Goal: Transaction & Acquisition: Book appointment/travel/reservation

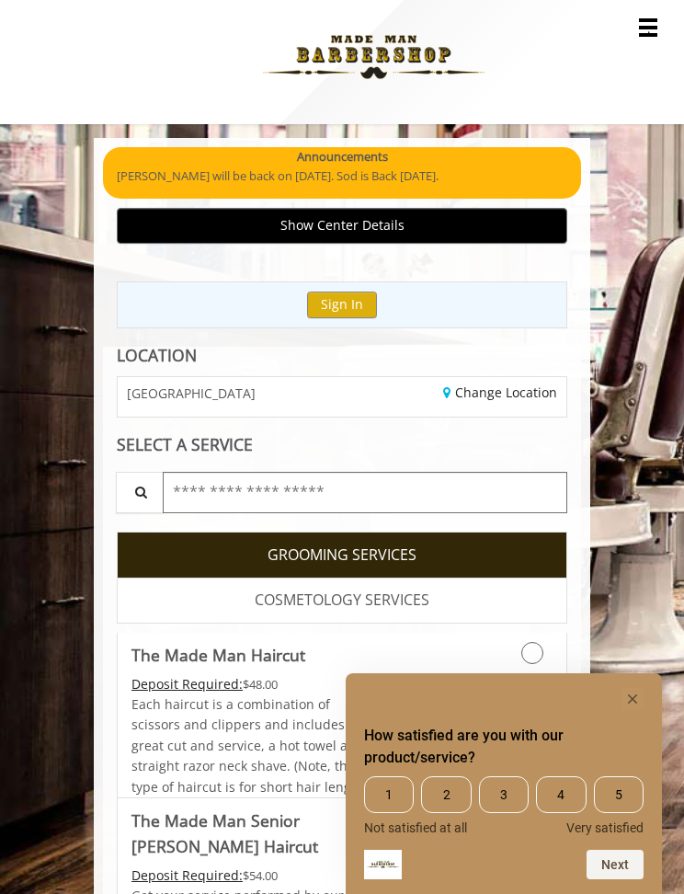
click at [485, 494] on input "text" at bounding box center [365, 492] width 405 height 41
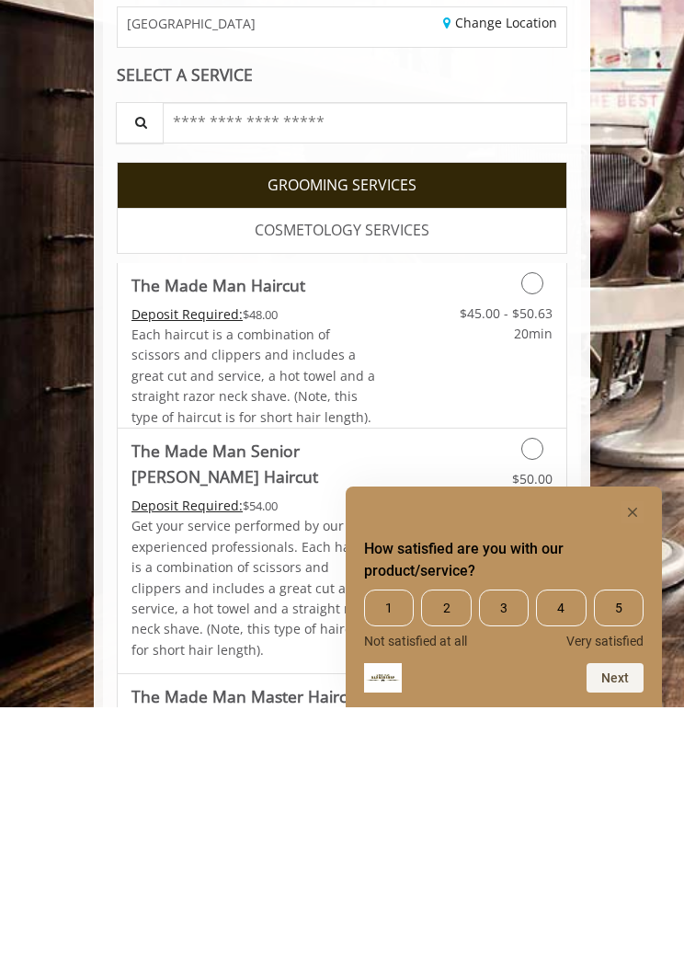
click at [637, 768] on rect "Hide survey" at bounding box center [633, 779] width 22 height 22
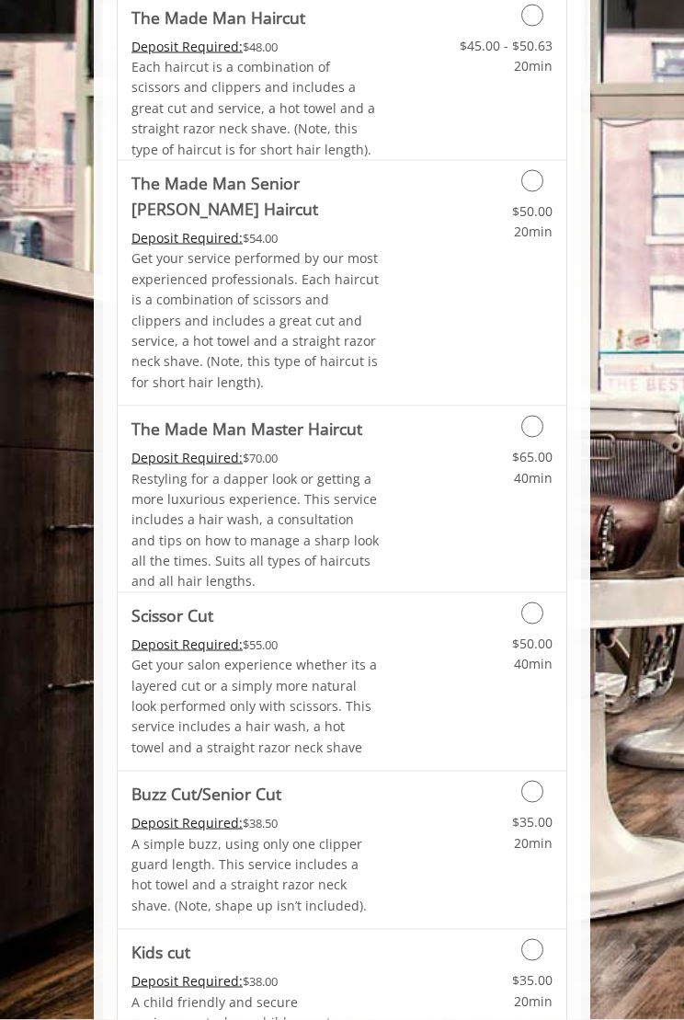
scroll to position [641, 0]
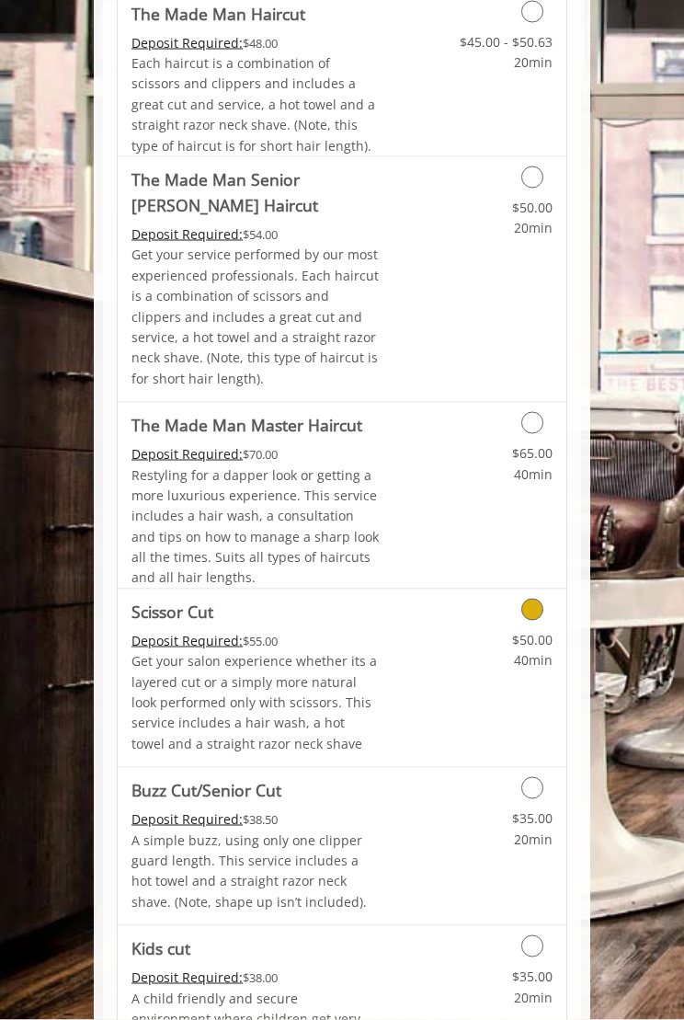
click at [543, 592] on div "Grooming services" at bounding box center [504, 605] width 126 height 31
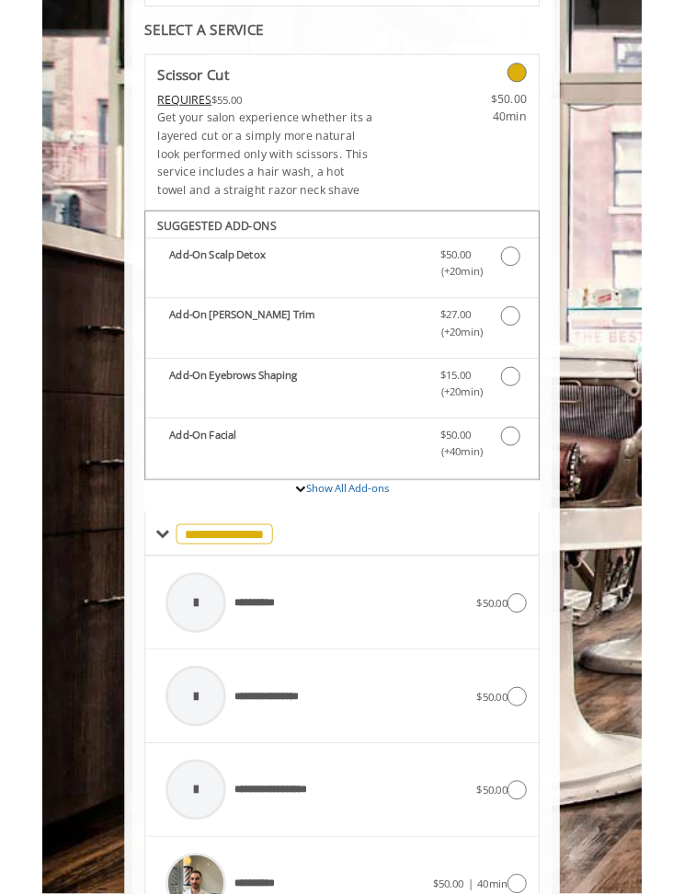
scroll to position [411, 0]
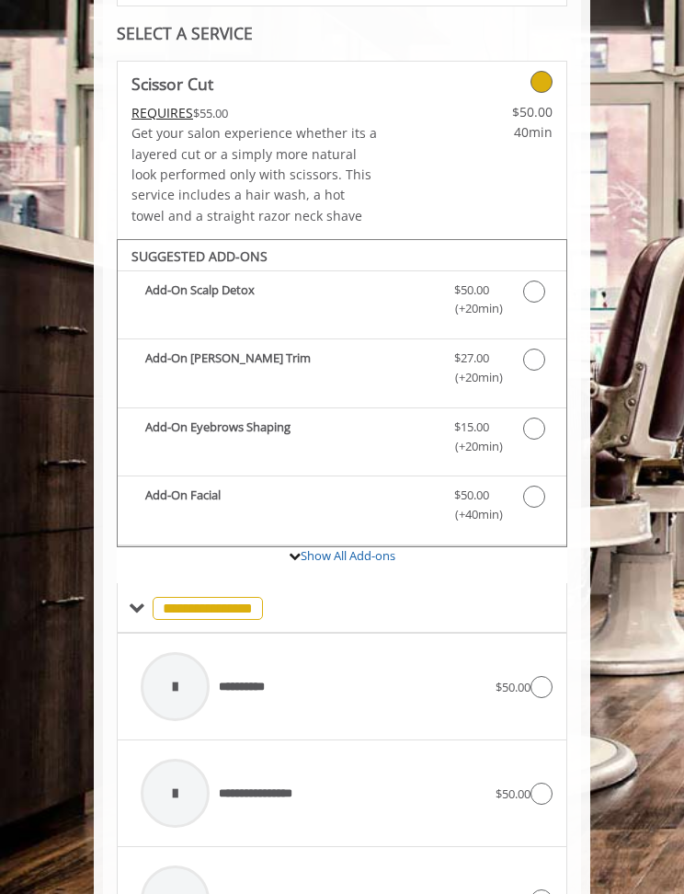
click at [544, 349] on span "Scissor Cut Add-onS" at bounding box center [540, 368] width 34 height 39
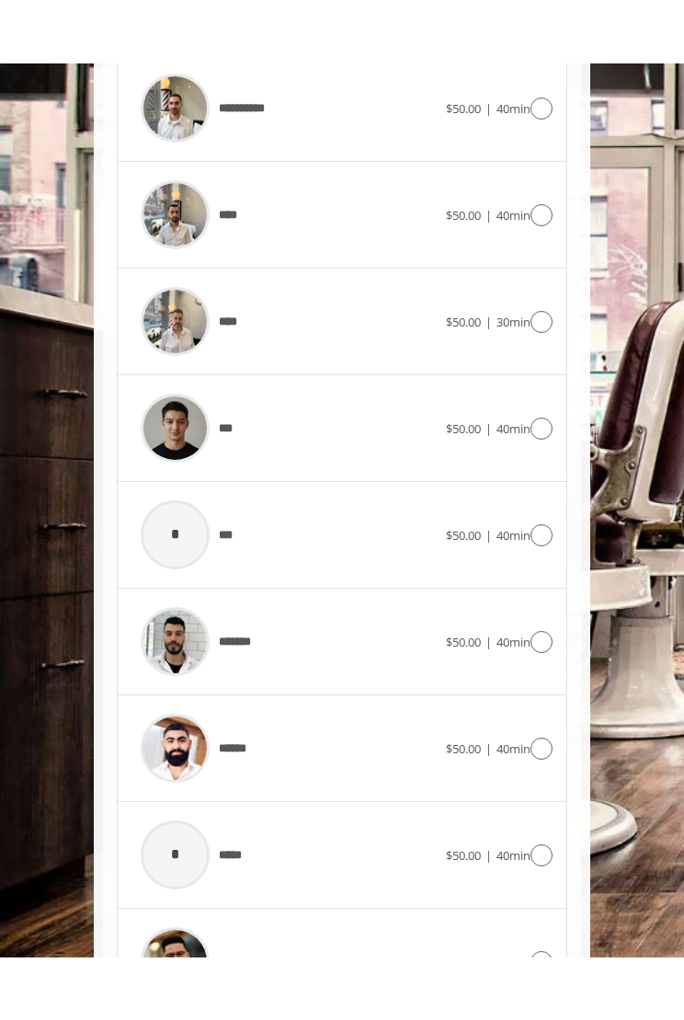
scroll to position [1349, 0]
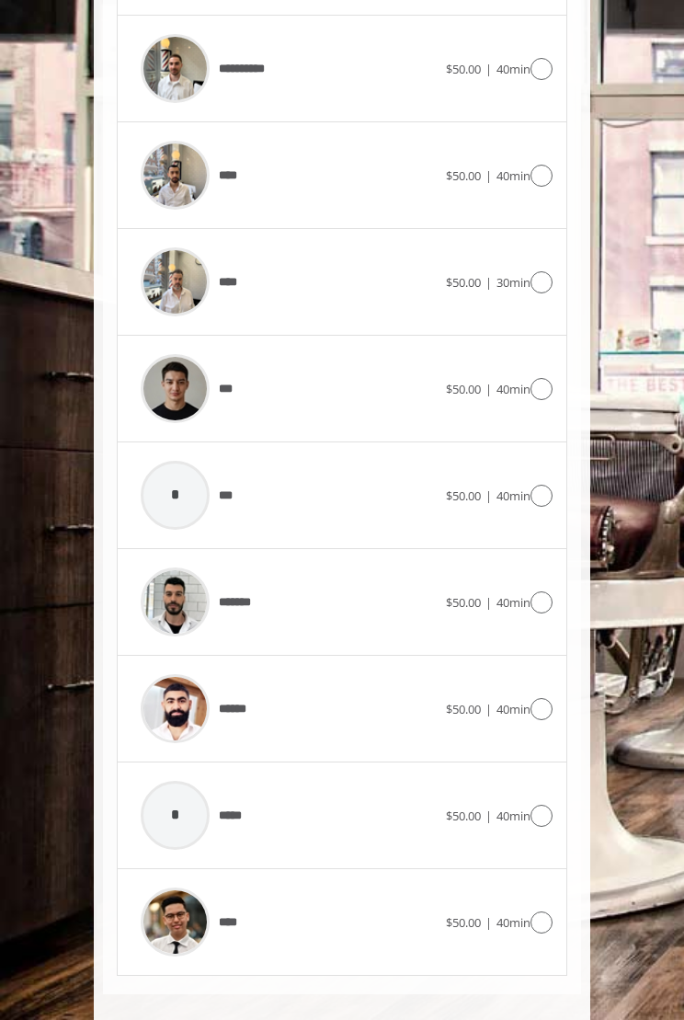
click at [546, 893] on icon at bounding box center [542, 922] width 22 height 22
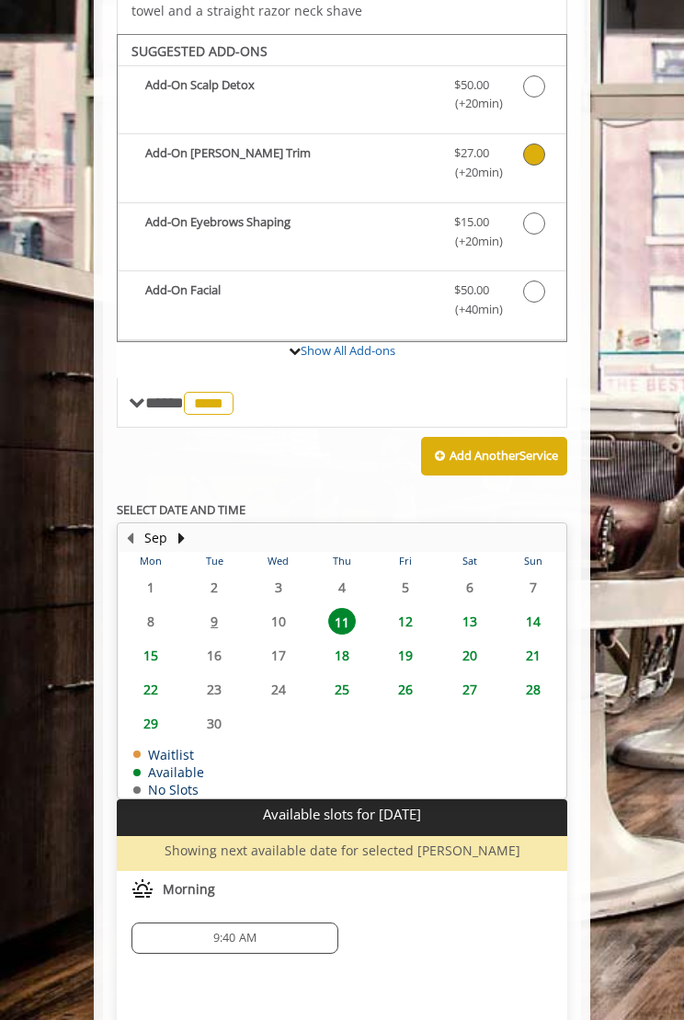
scroll to position [646, 0]
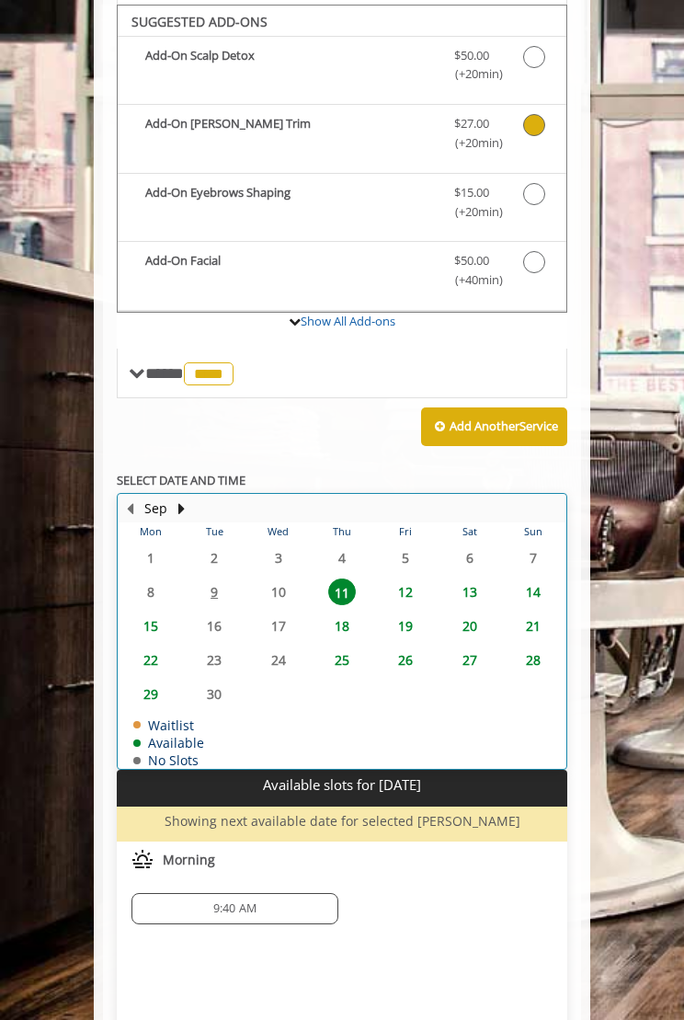
click at [223, 578] on table "Mon Tue Wed Thu Fri Sat Sun 1 2 3 4 5 6 7 8 9 10 11 12 13 14 15 16 17 18 19 20 …" at bounding box center [342, 645] width 447 height 246
click at [222, 567] on table "Mon Tue Wed Thu Fri Sat Sun 1 2 3 4 5 6 7 8 9 10 11 12 13 14 15 16 17 18 19 20 …" at bounding box center [342, 645] width 447 height 246
click at [281, 579] on table "Mon Tue Wed Thu Fri Sat Sun 1 2 3 4 5 6 7 8 9 10 11 12 13 14 15 16 17 18 19 20 …" at bounding box center [342, 645] width 447 height 246
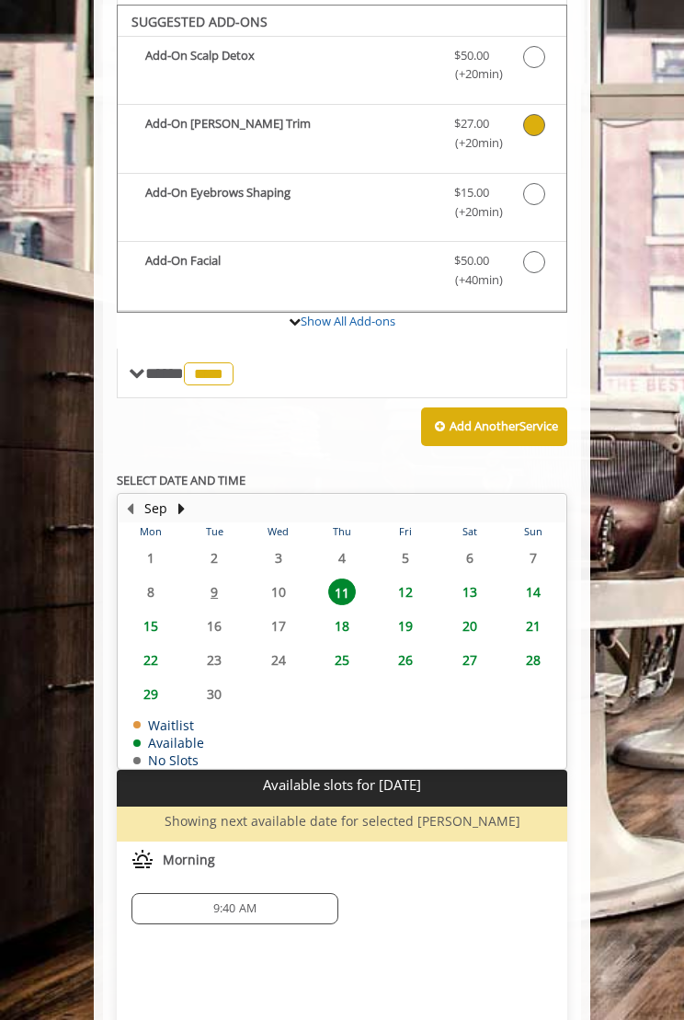
click at [352, 578] on span "11" at bounding box center [342, 591] width 28 height 27
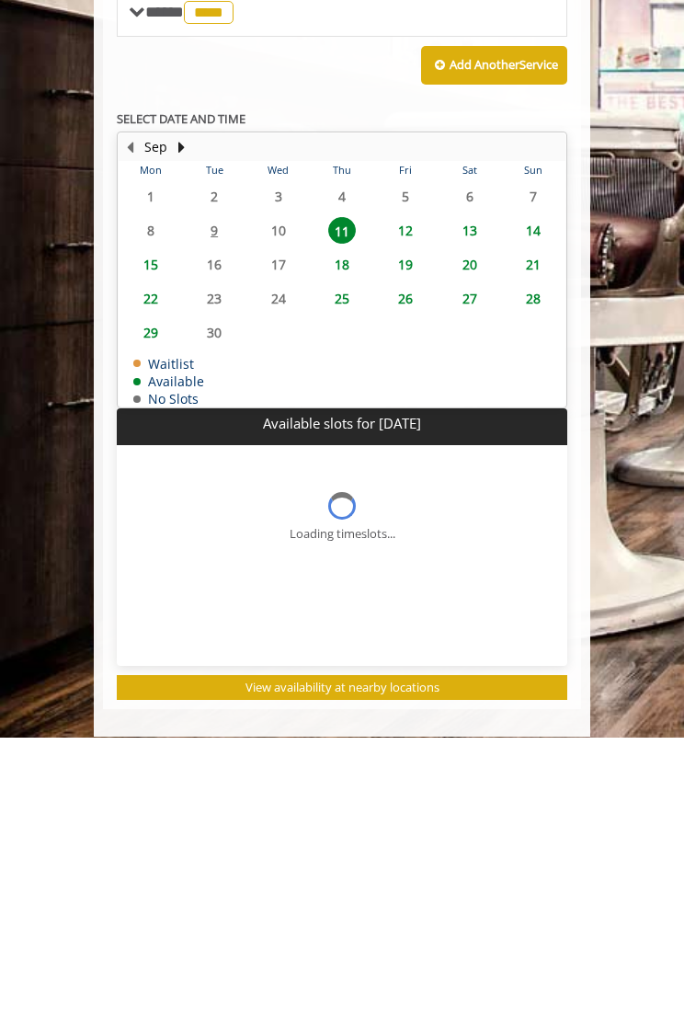
scroll to position [739, 0]
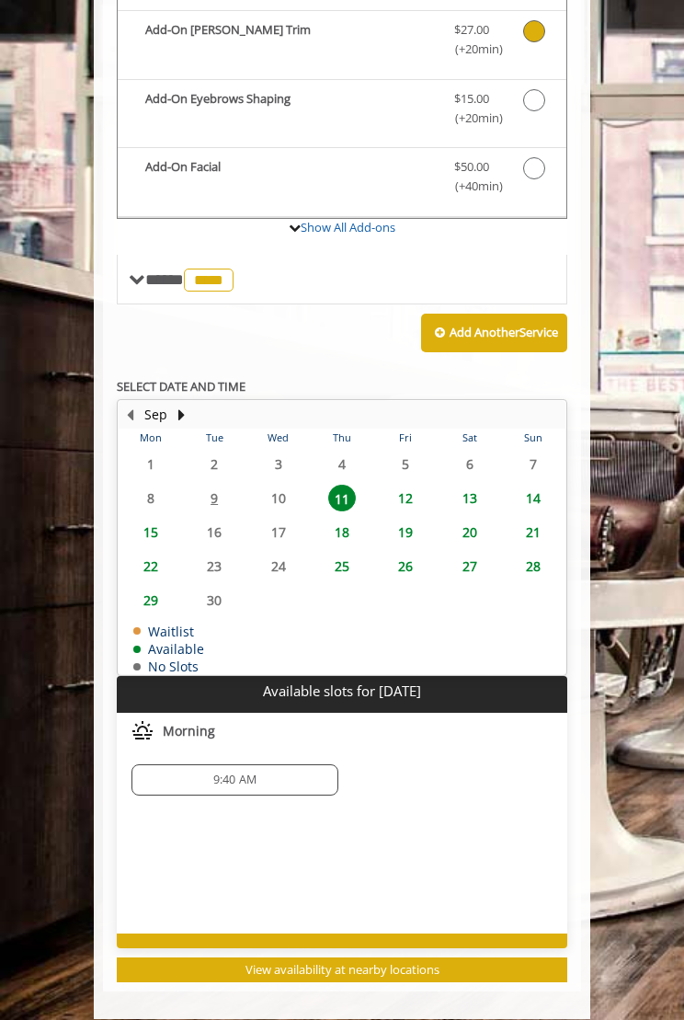
click at [418, 485] on span "12" at bounding box center [406, 498] width 28 height 27
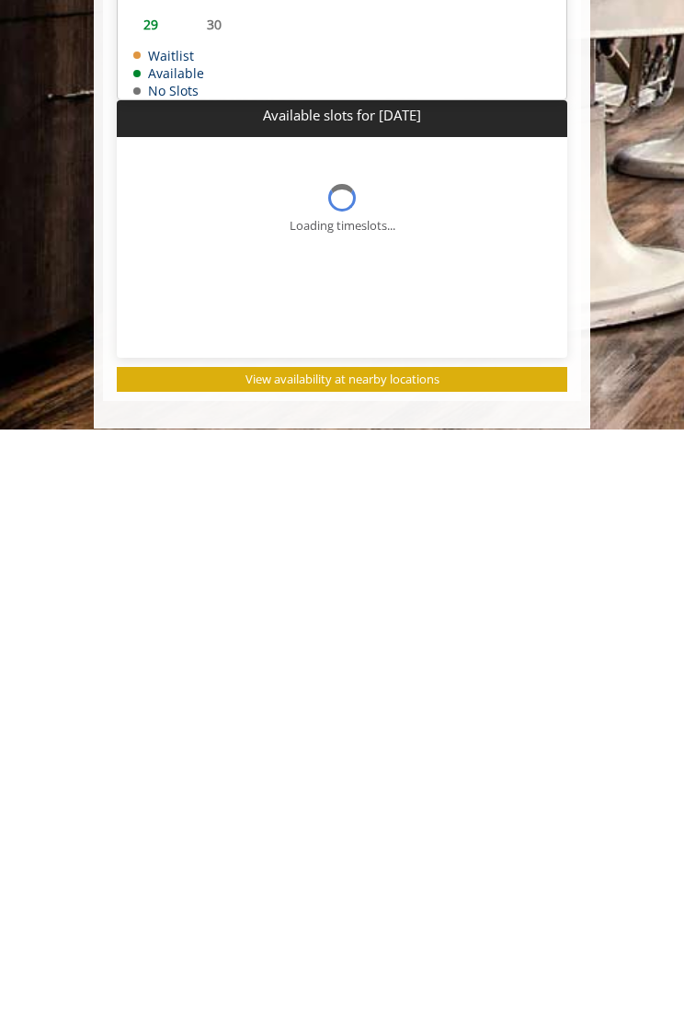
scroll to position [784, 0]
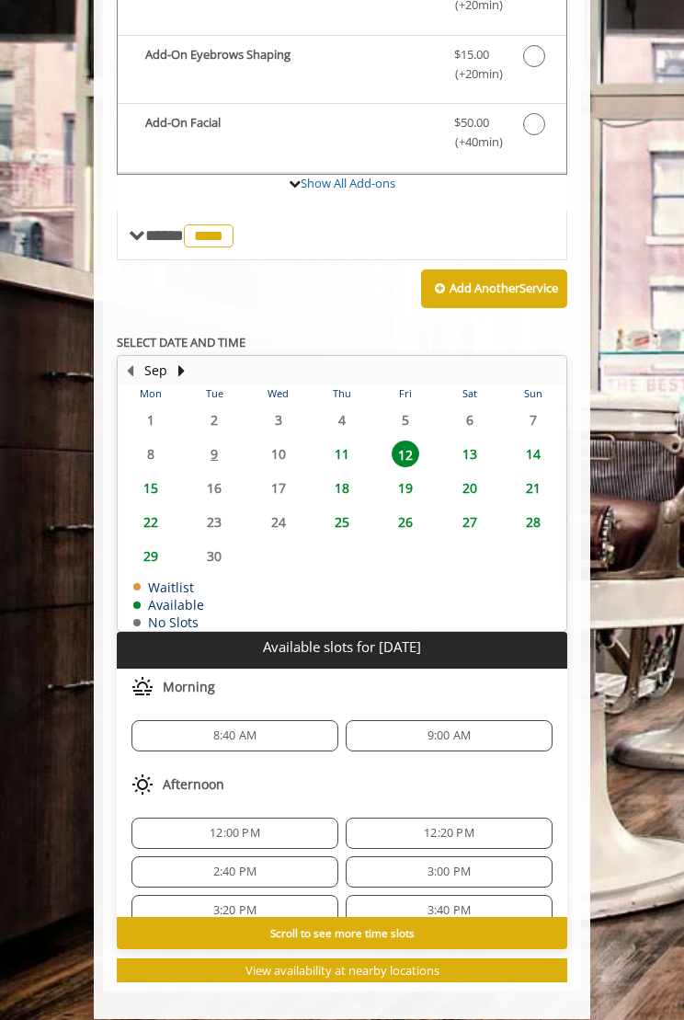
click at [348, 441] on span "11" at bounding box center [342, 454] width 28 height 27
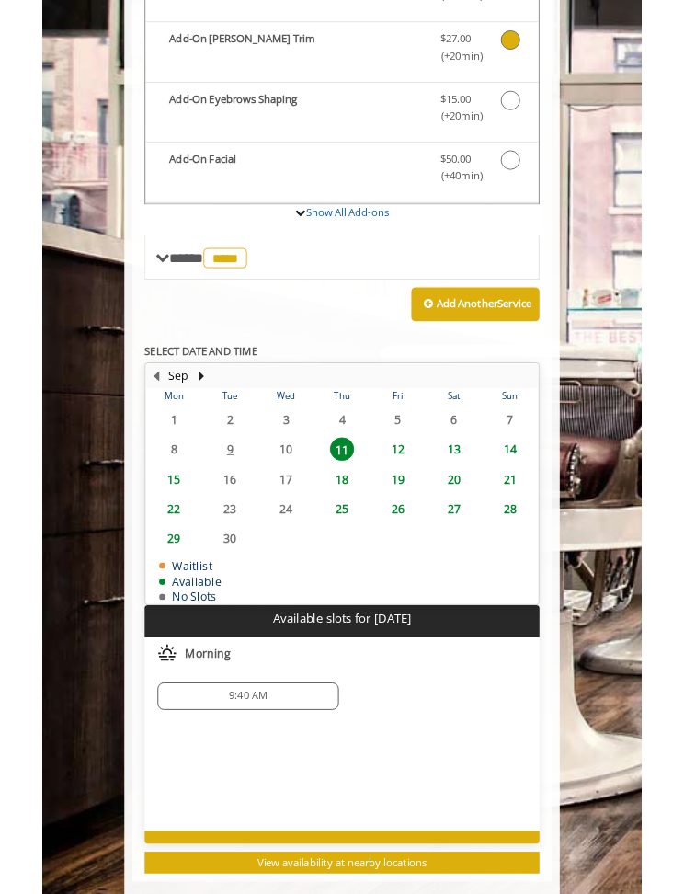
scroll to position [776, 0]
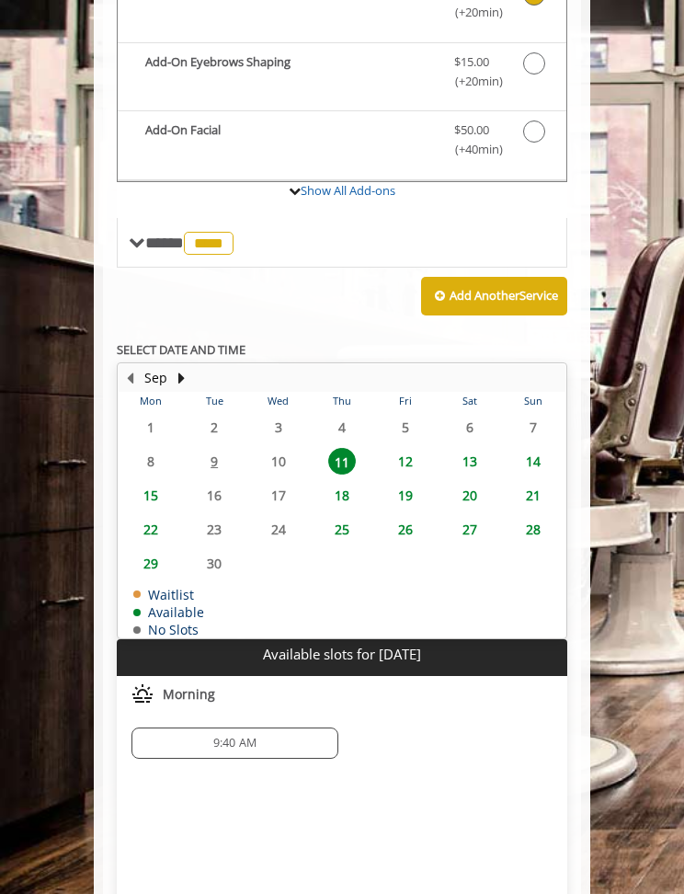
click at [282, 736] on span "9:40 AM" at bounding box center [235, 743] width 190 height 15
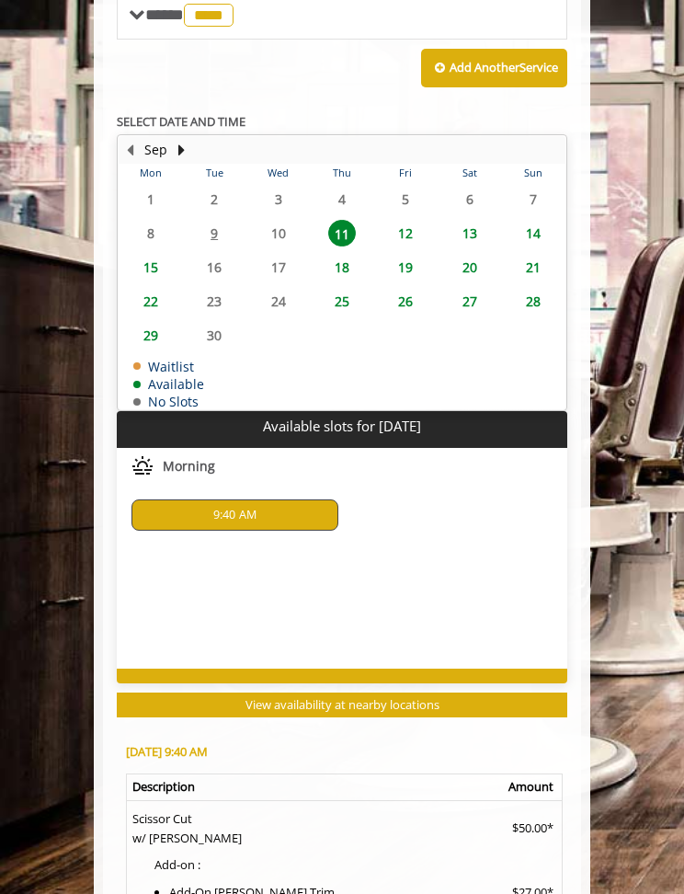
scroll to position [1310, 0]
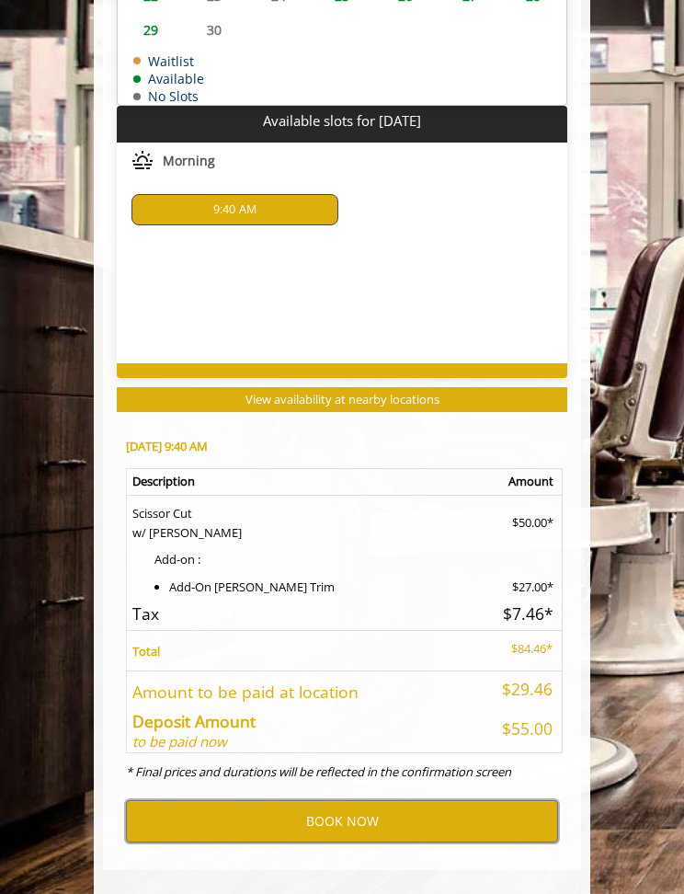
click at [371, 800] on button "BOOK NOW" at bounding box center [342, 821] width 432 height 42
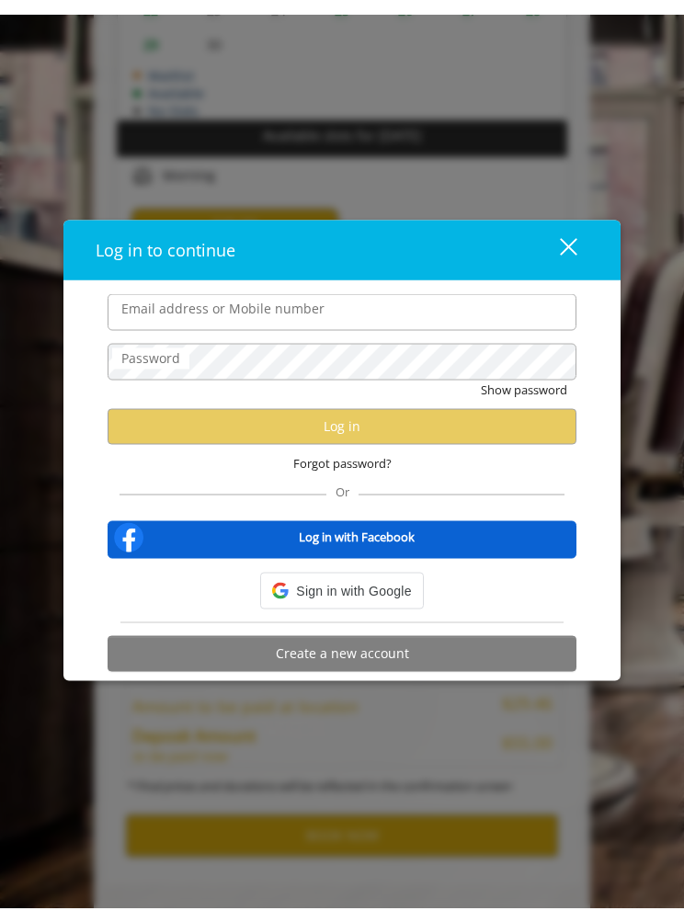
scroll to position [1281, 0]
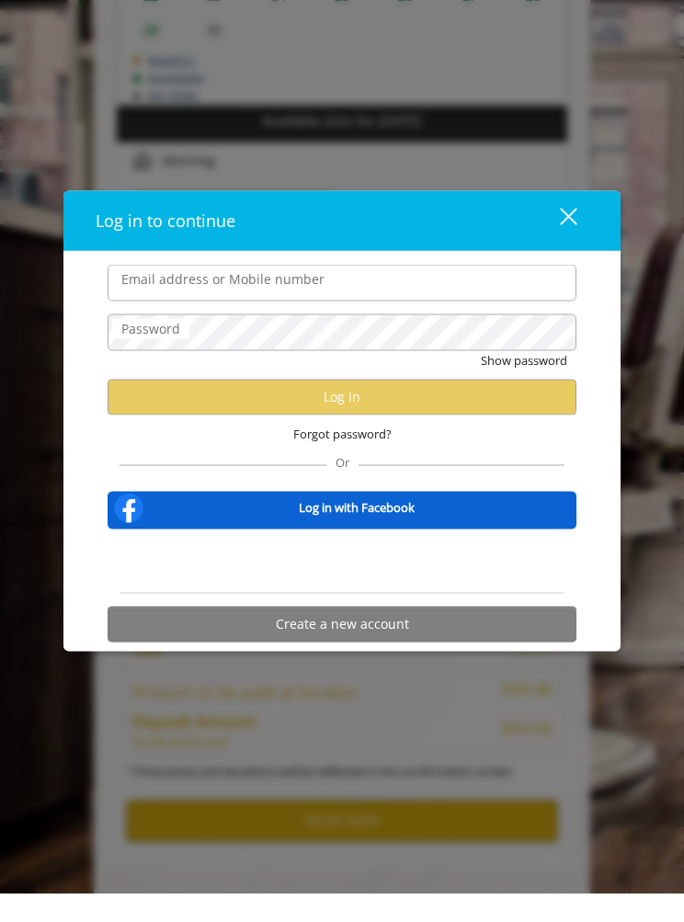
click at [177, 293] on input "Email address or Mobile number" at bounding box center [342, 311] width 469 height 37
click at [211, 293] on input "Email address or Mobile number" at bounding box center [342, 311] width 469 height 37
type input "**********"
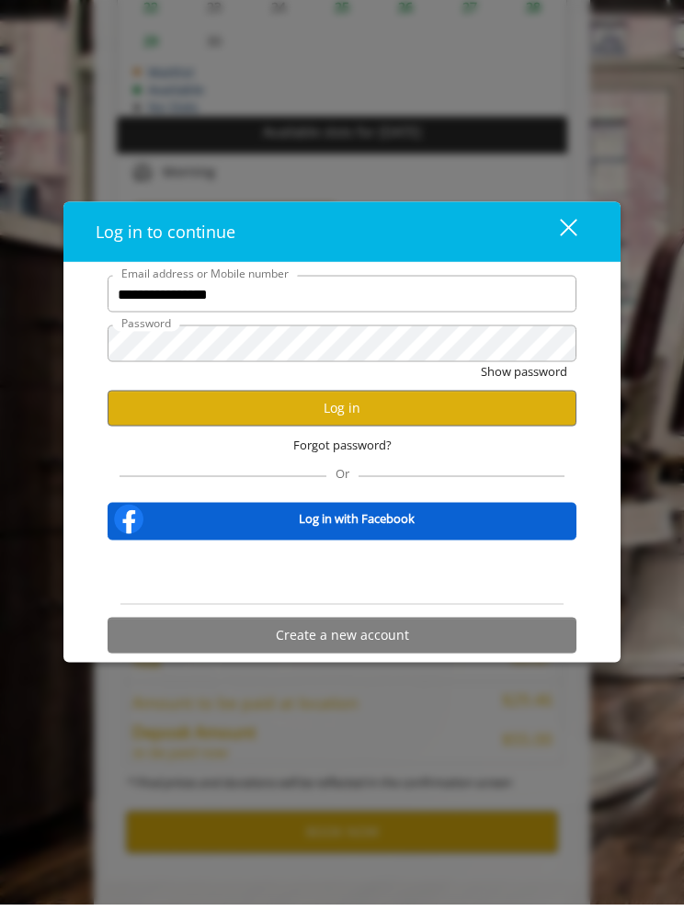
click at [369, 419] on button "Log in" at bounding box center [342, 425] width 469 height 36
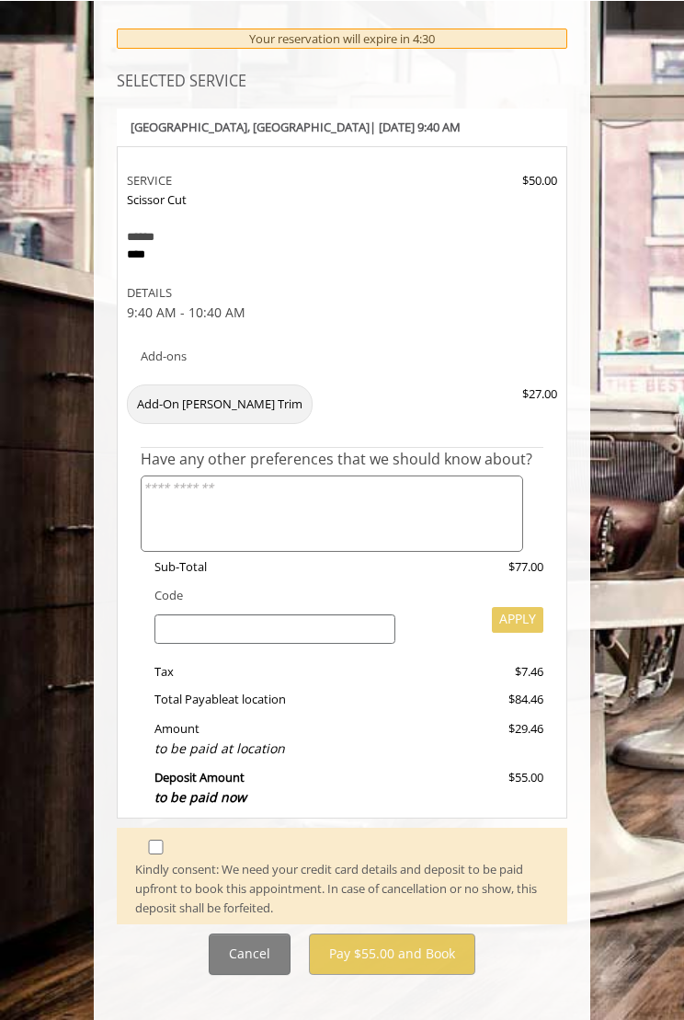
scroll to position [266, 0]
click at [139, 860] on div "Kindly consent: We need your credit card details and deposit to be paid upfront…" at bounding box center [341, 888] width 441 height 57
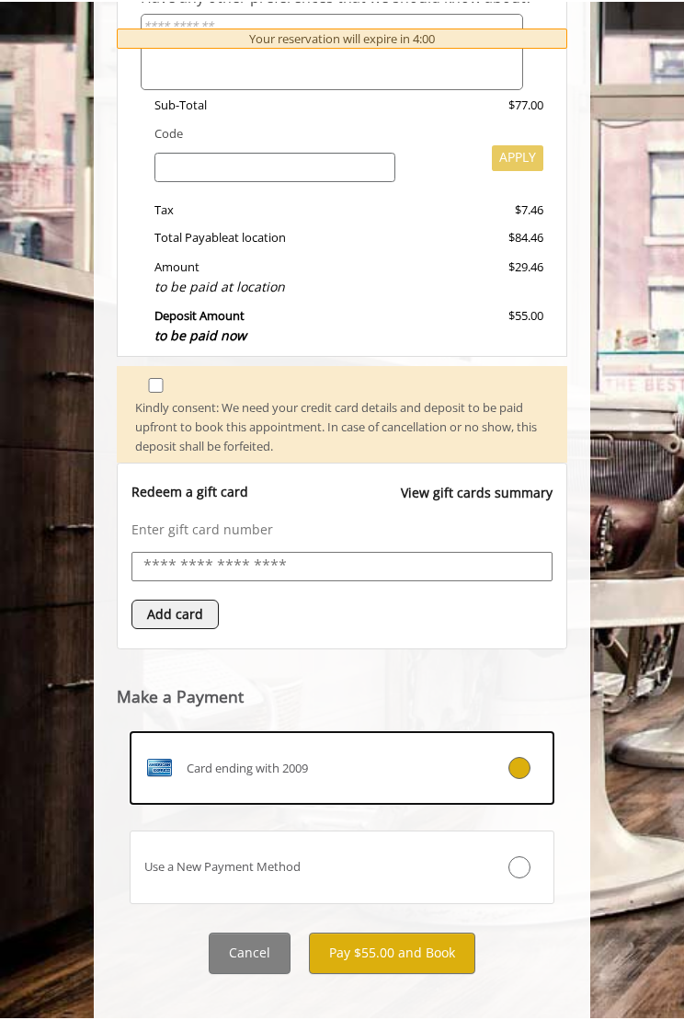
scroll to position [726, 0]
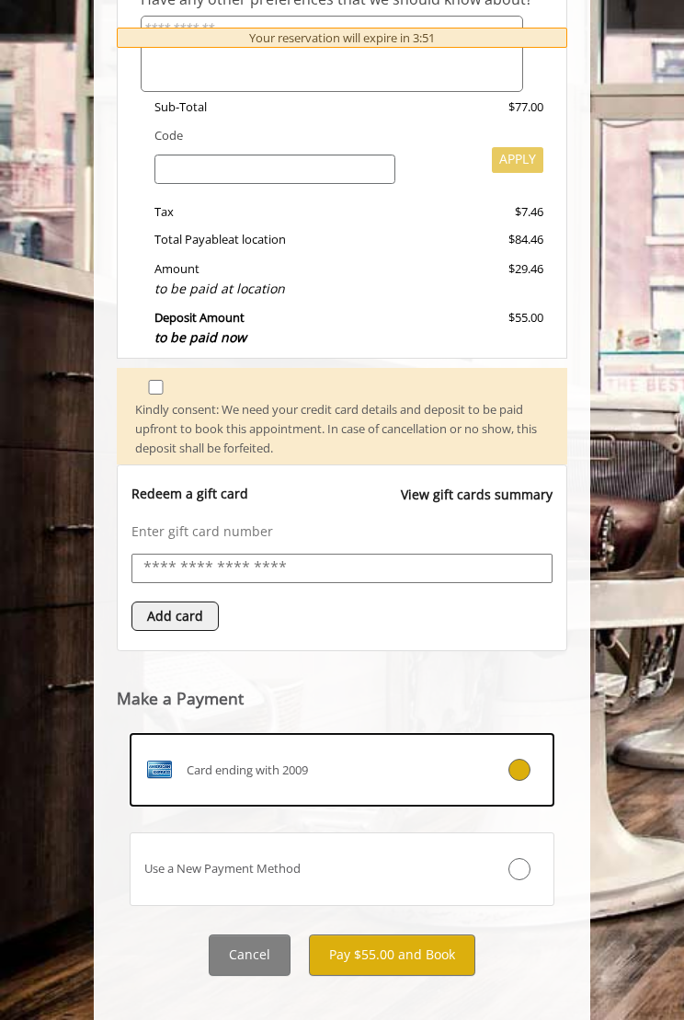
click at [388, 893] on button "Pay $55.00 and Book" at bounding box center [392, 954] width 166 height 41
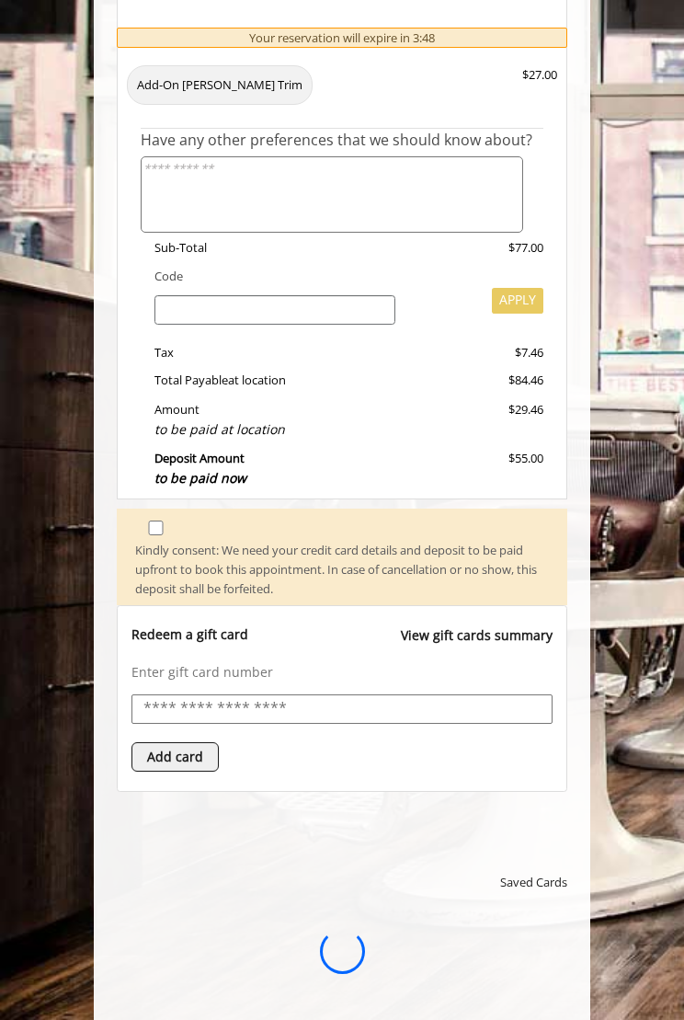
scroll to position [0, 0]
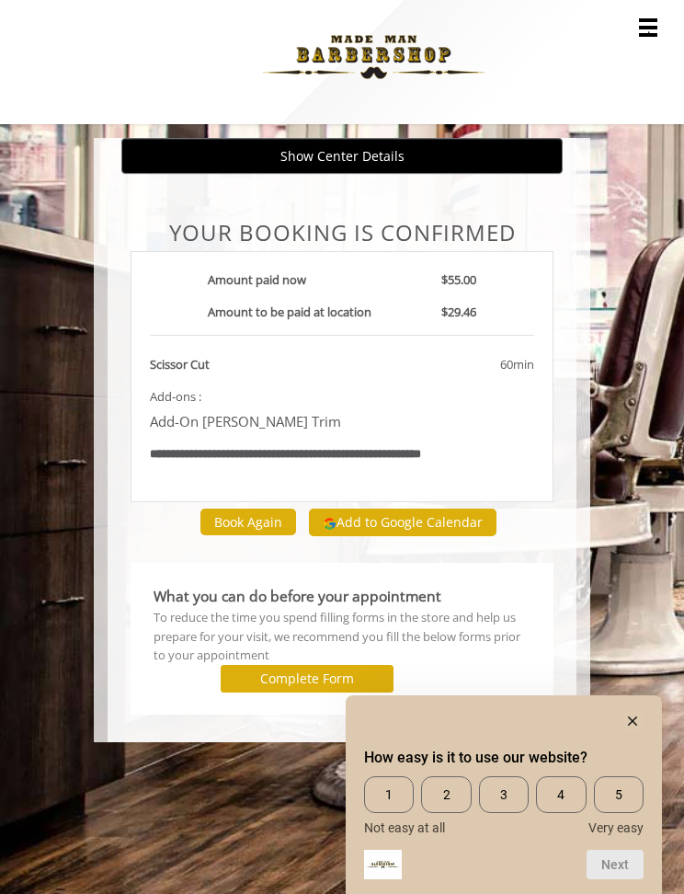
click at [432, 521] on button "Add to Google Calendar" at bounding box center [403, 523] width 188 height 28
click at [632, 710] on rect "Hide survey" at bounding box center [633, 721] width 22 height 22
